Goal: Obtain resource: Obtain resource

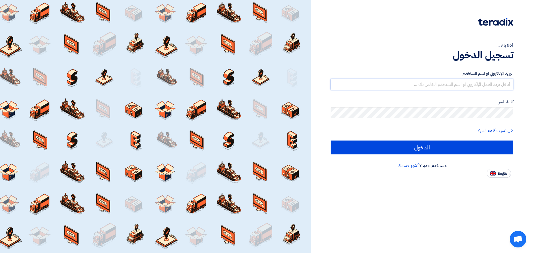
click at [347, 81] on input "text" at bounding box center [422, 84] width 183 height 11
type input "ش"
type input "[PERSON_NAME][EMAIL_ADDRESS][DOMAIN_NAME]"
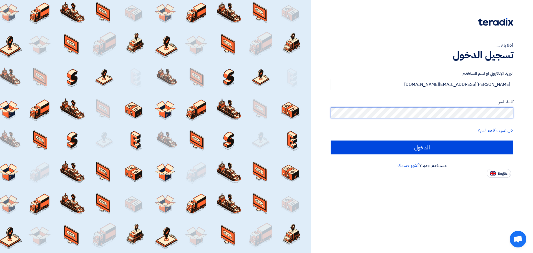
click at [331, 140] on input "الدخول" at bounding box center [422, 147] width 183 height 14
type input "Sign in"
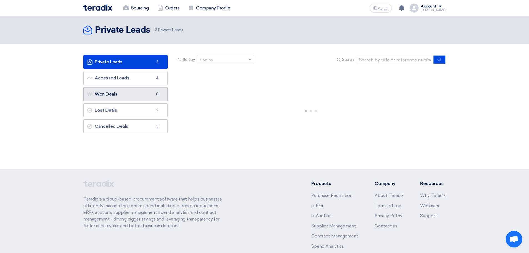
click at [126, 97] on link "Won Deals Won Deals 0" at bounding box center [125, 94] width 84 height 14
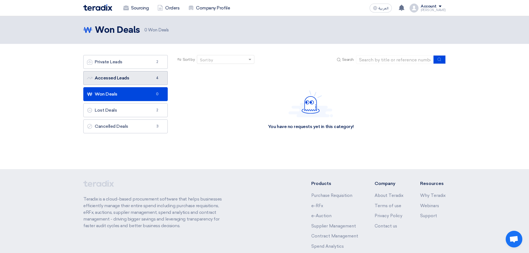
click at [135, 82] on link "Accessed Leads Accessed Leads 4" at bounding box center [125, 78] width 84 height 14
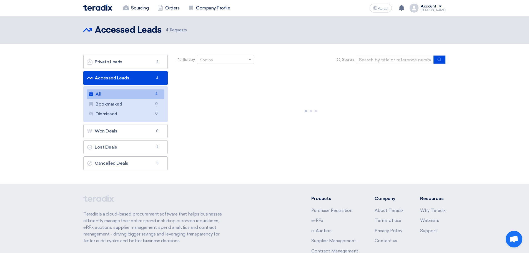
click at [135, 94] on link "All All 4" at bounding box center [126, 93] width 78 height 9
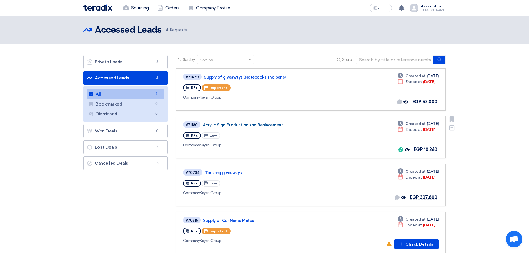
click at [256, 124] on link "Acrylic Sign Production and Replacement" at bounding box center [272, 124] width 139 height 5
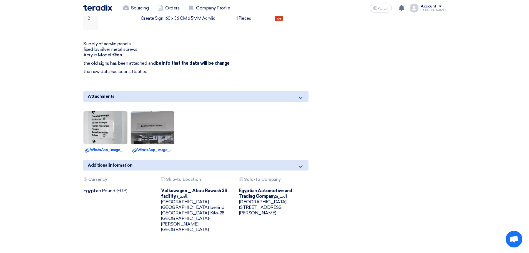
scroll to position [222, 0]
click at [112, 124] on img at bounding box center [106, 128] width 44 height 58
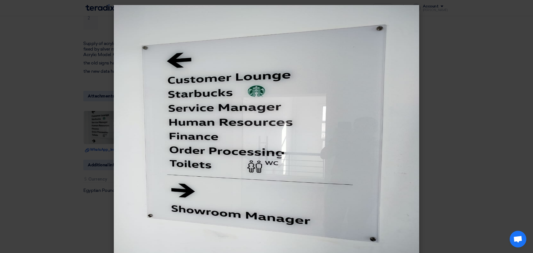
click at [69, 139] on modal-container at bounding box center [266, 126] width 533 height 253
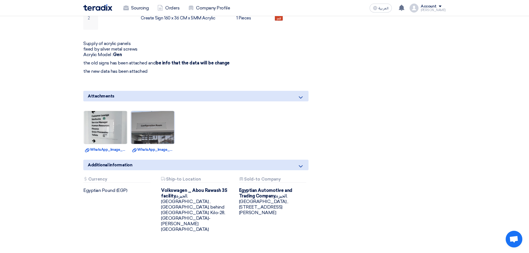
click at [153, 123] on img at bounding box center [153, 128] width 44 height 58
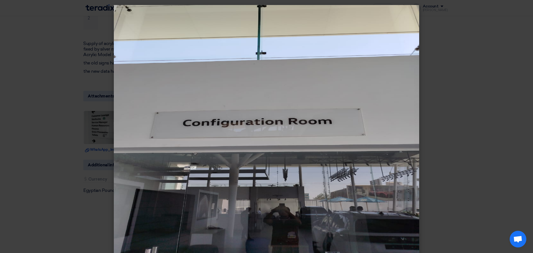
click at [67, 161] on modal-container at bounding box center [266, 126] width 533 height 253
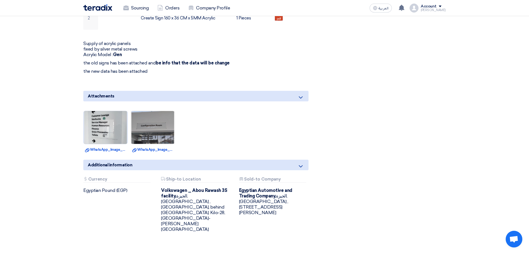
click at [110, 122] on img at bounding box center [106, 128] width 44 height 58
